Goal: Information Seeking & Learning: Learn about a topic

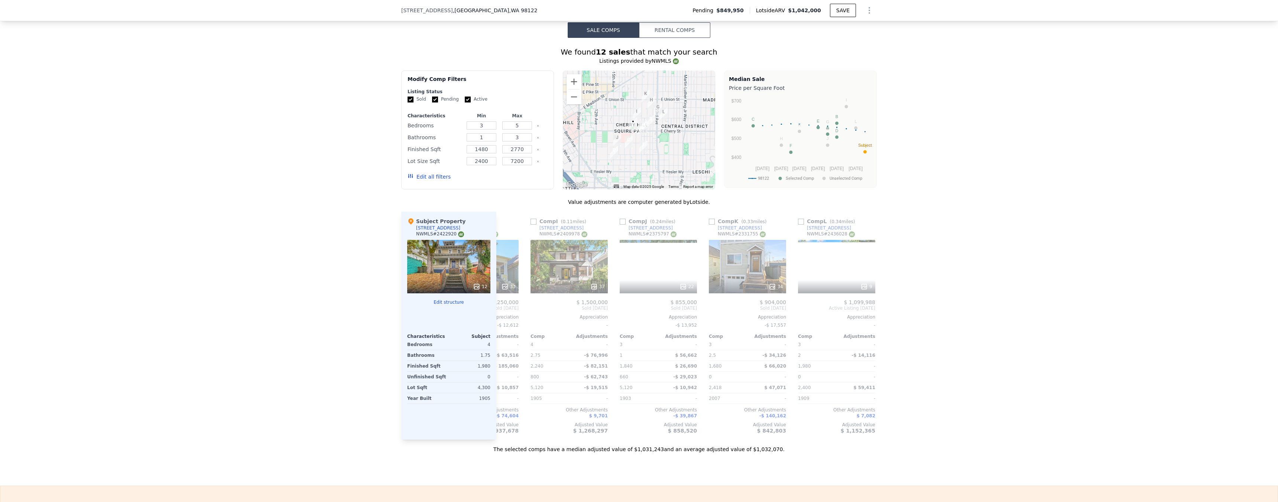
scroll to position [0, 707]
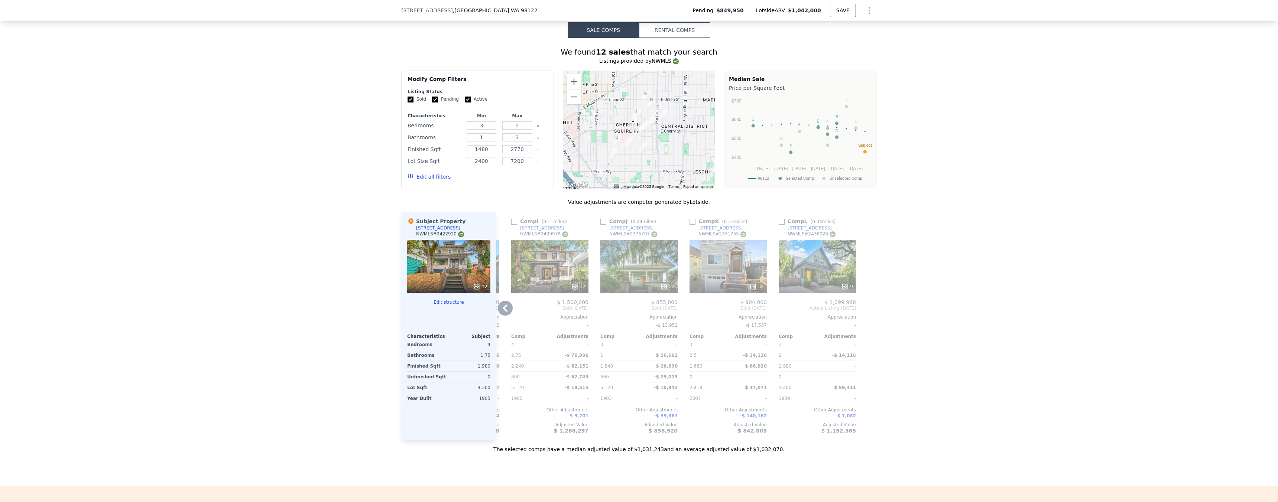
click at [836, 291] on div "9" at bounding box center [817, 286] width 71 height 7
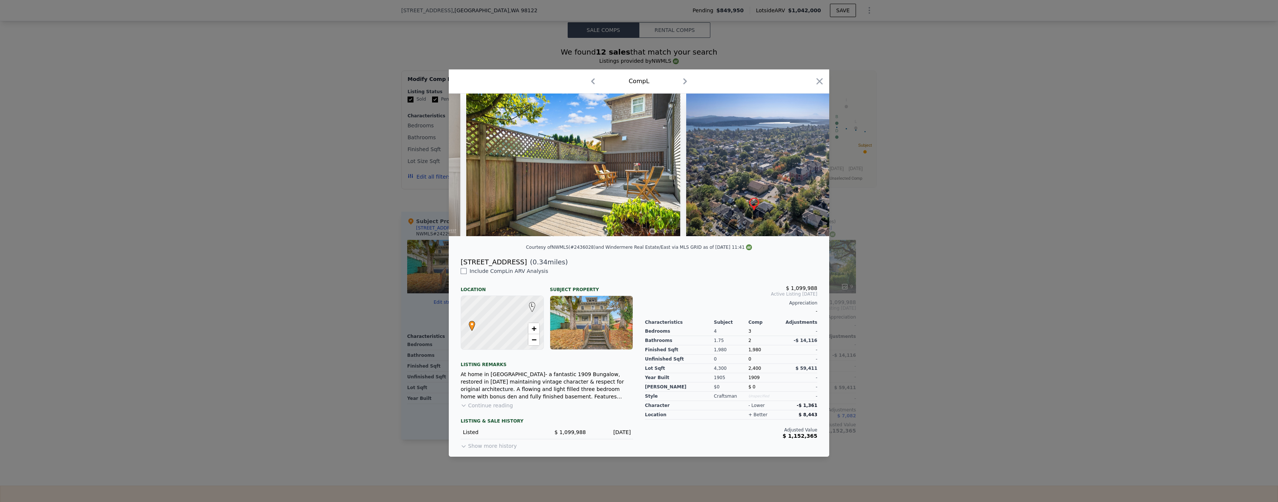
scroll to position [0, 3867]
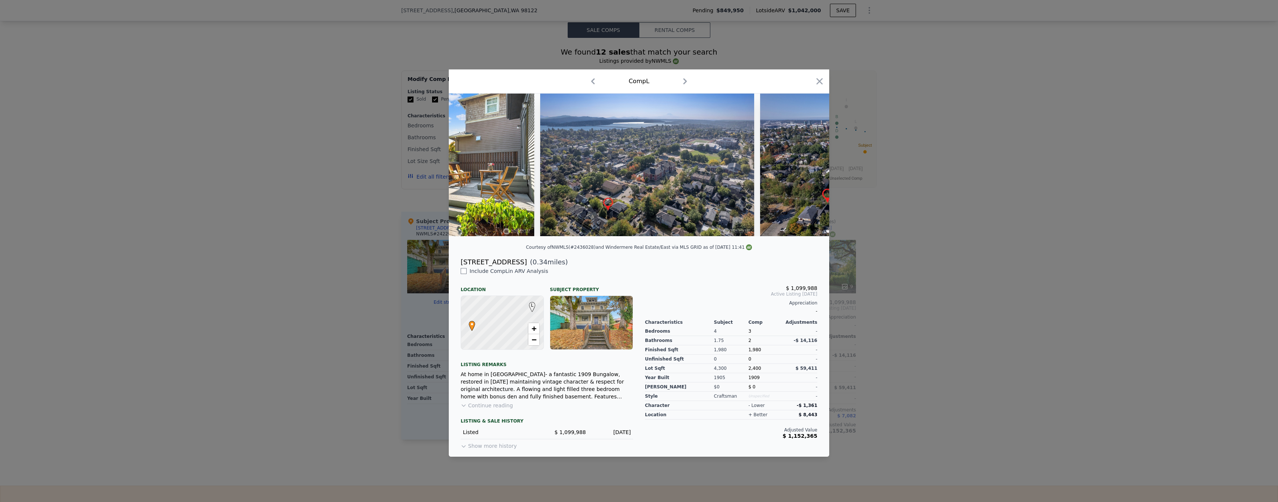
click at [867, 233] on div at bounding box center [639, 251] width 1278 height 502
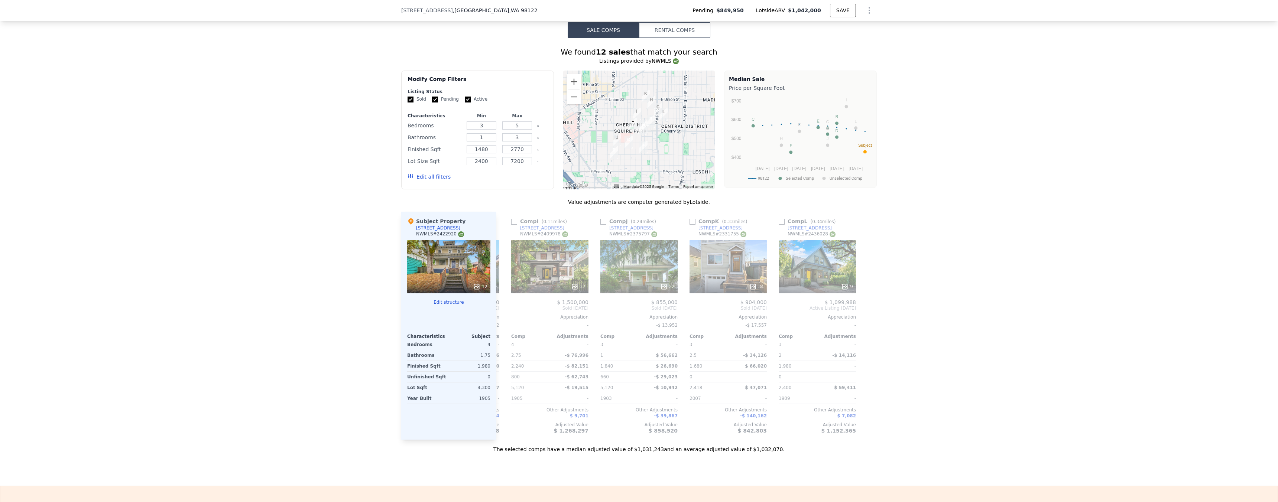
drag, startPoint x: 807, startPoint y: 444, endPoint x: 759, endPoint y: 463, distance: 51.4
click at [759, 453] on div "Value adjustments are computer generated by Lotside . Subject Property [STREET_…" at bounding box center [639, 325] width 476 height 255
click at [816, 467] on div "Sale Comps Rental Comps We found 12 sales that match your search Listings provi…" at bounding box center [639, 238] width 1278 height 496
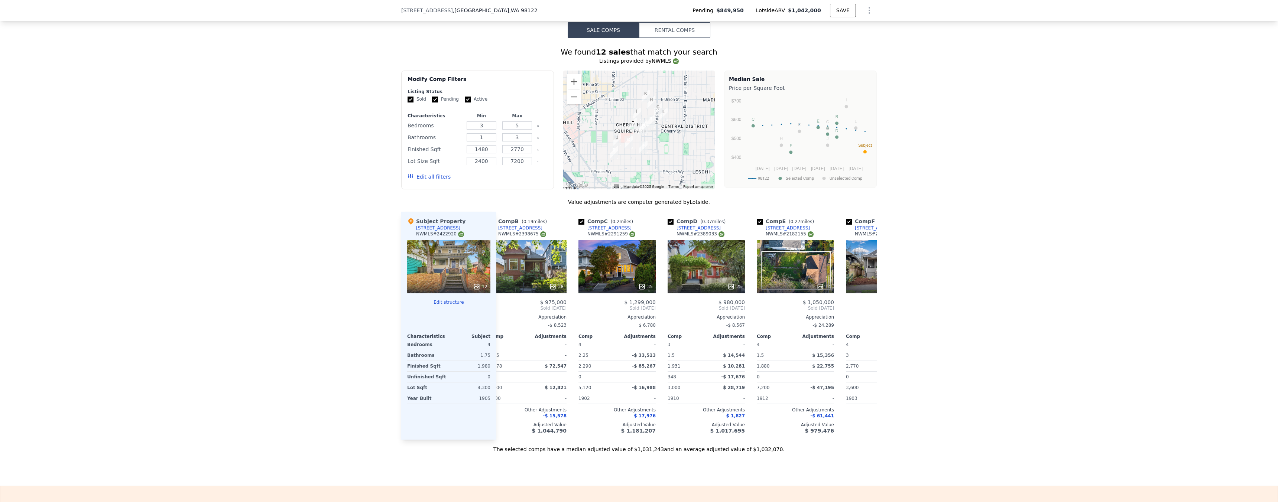
scroll to position [0, 0]
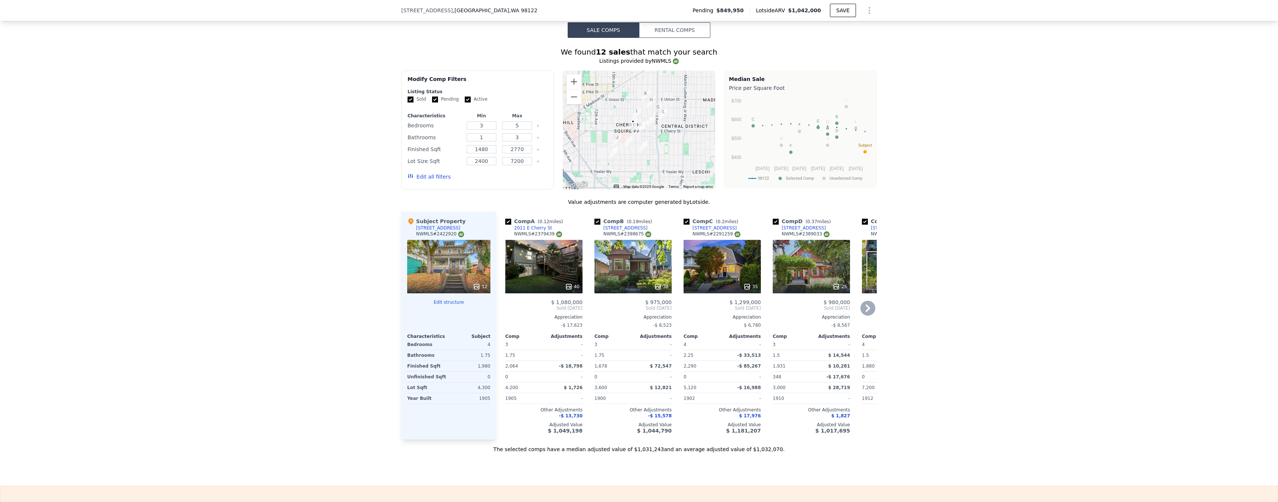
click at [562, 287] on div at bounding box center [543, 286] width 77 height 13
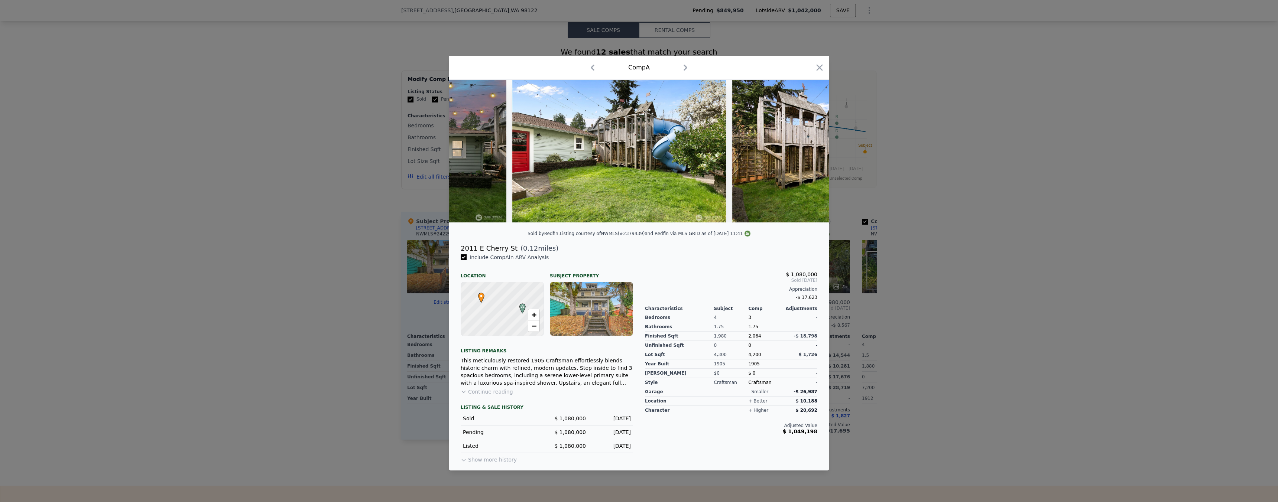
scroll to position [0, 7213]
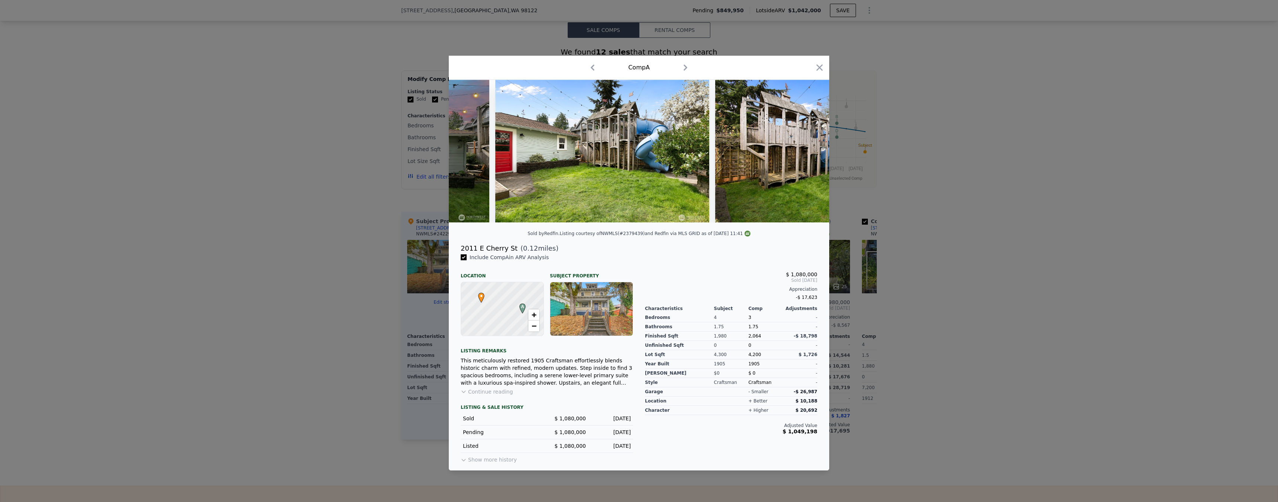
click at [941, 281] on div at bounding box center [639, 251] width 1278 height 502
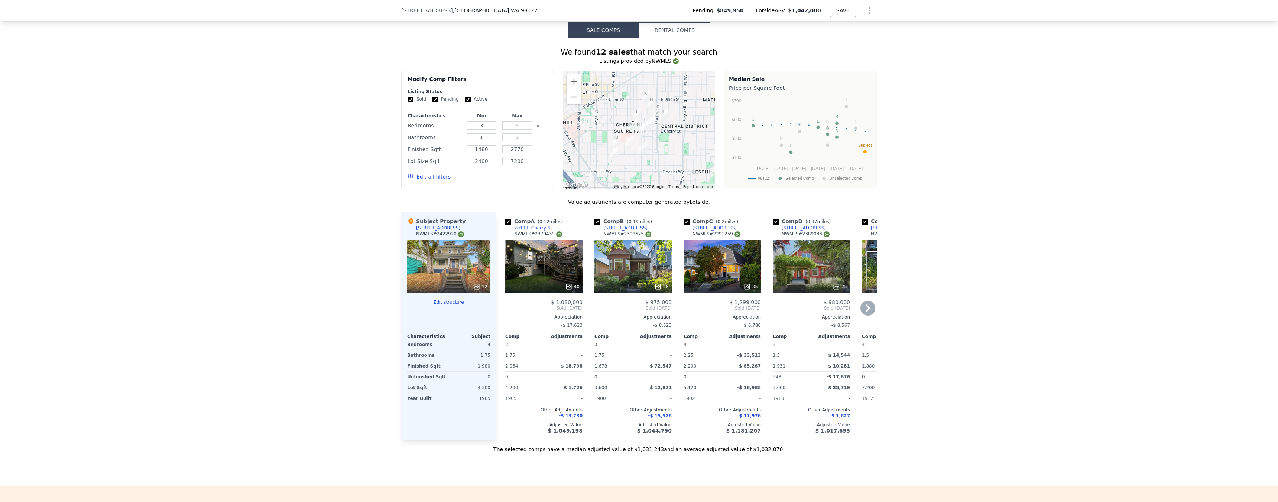
click at [872, 317] on div "$ 1,050,000 Sold [DATE] Appreciation -$ 24,289 Comp Adjustments 4 - 1.5 $ 15,35…" at bounding box center [900, 366] width 77 height 134
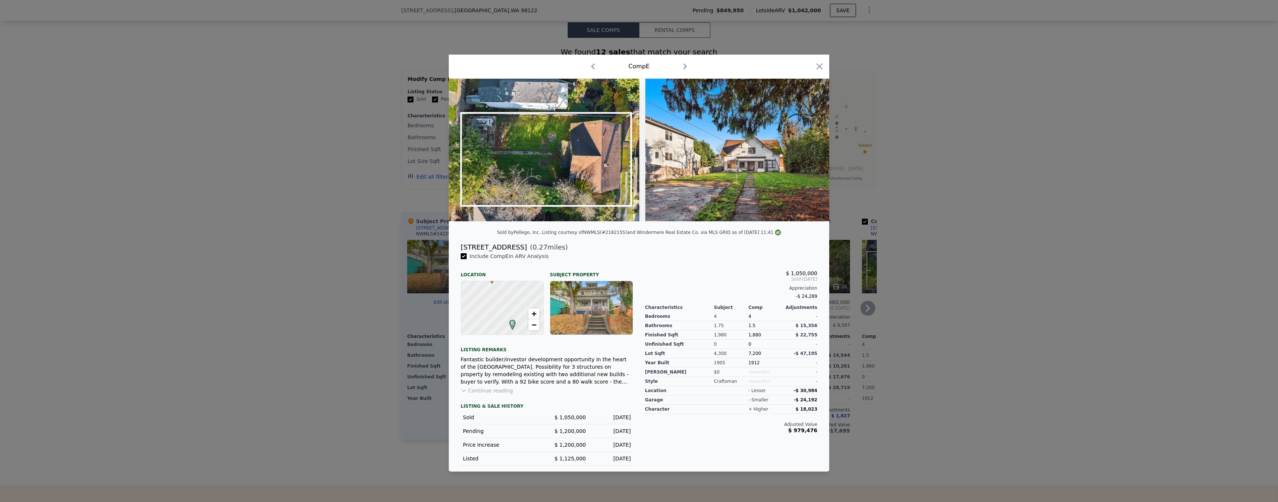
click at [870, 296] on div at bounding box center [639, 251] width 1278 height 502
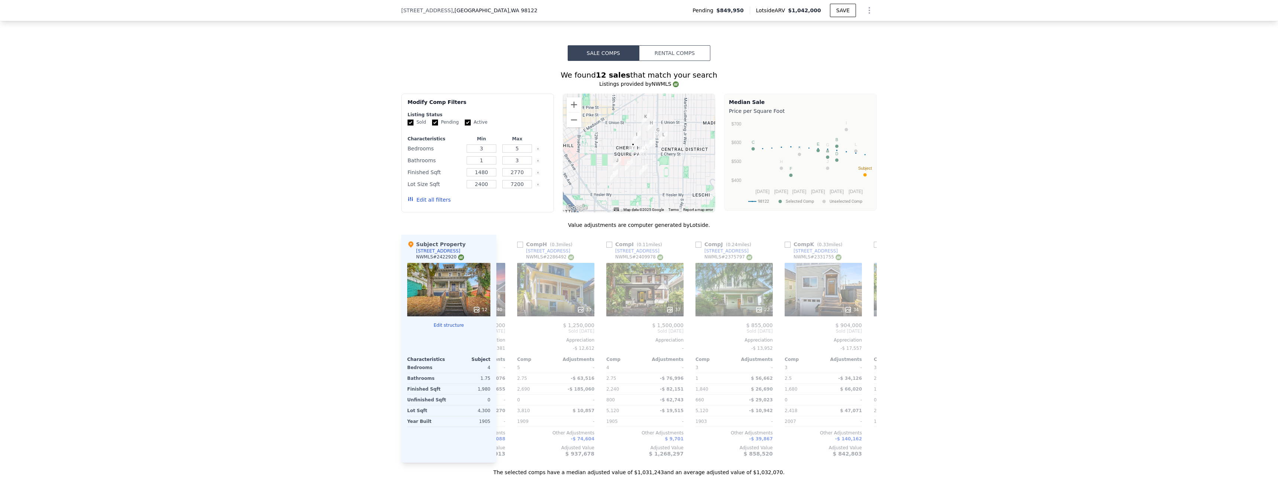
scroll to position [330, 0]
